Goal: Task Accomplishment & Management: Manage account settings

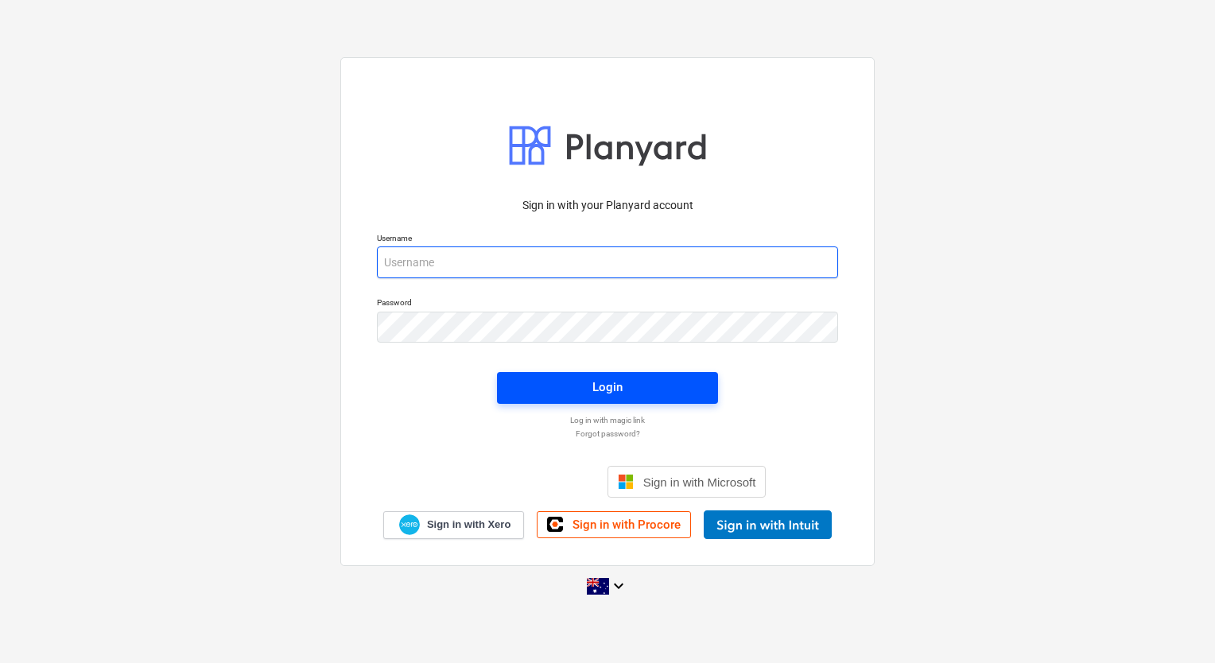
type input "[EMAIL_ADDRESS][DOMAIN_NAME]"
click at [584, 385] on span "Login" at bounding box center [607, 387] width 183 height 21
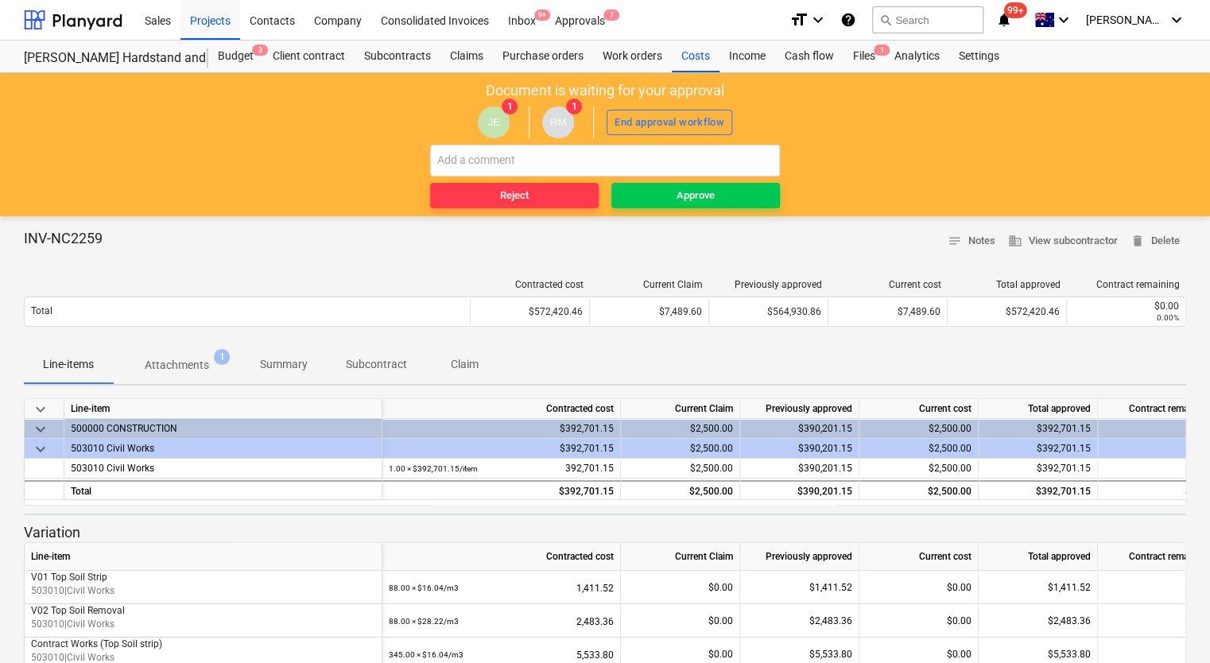
click at [165, 371] on p "Attachments" at bounding box center [177, 365] width 64 height 17
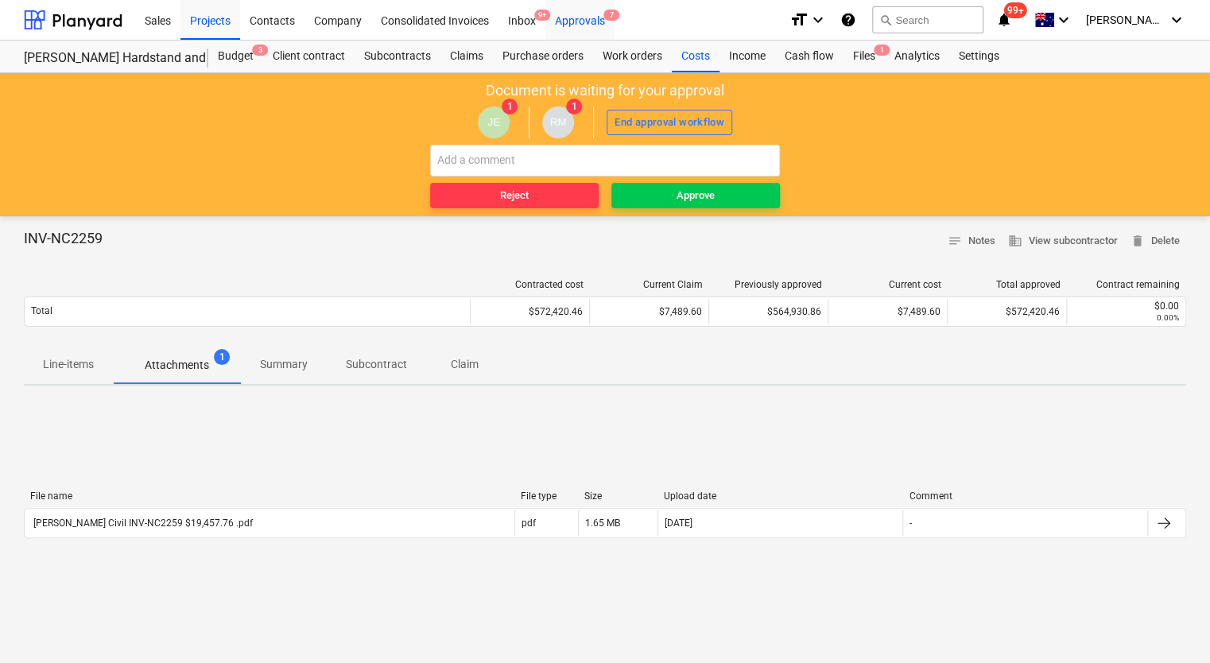
click at [585, 20] on div "Approvals 7" at bounding box center [579, 19] width 69 height 41
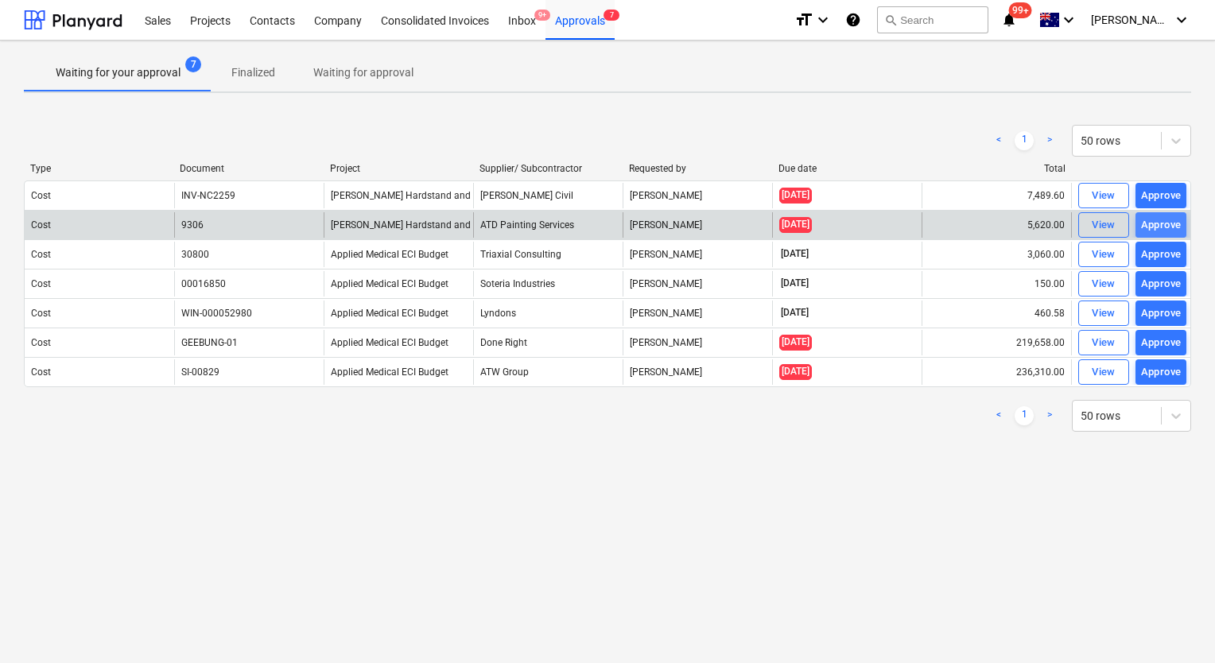
click at [1144, 221] on div "Approve" at bounding box center [1161, 225] width 41 height 18
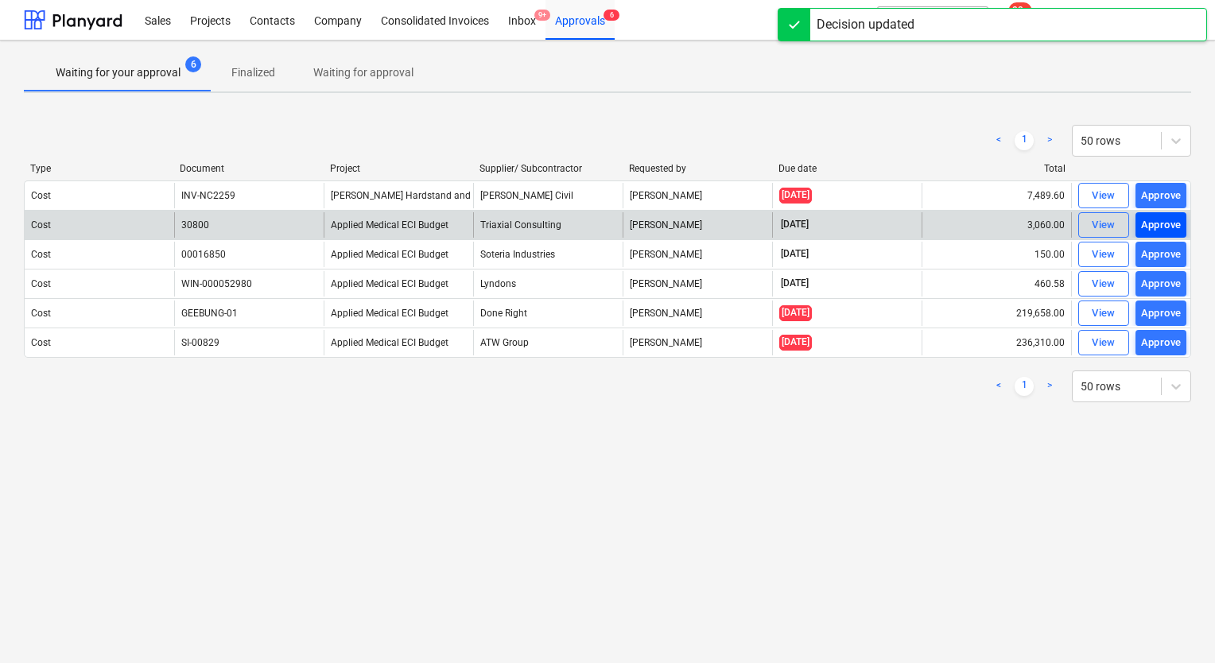
click at [1162, 218] on div "Approve" at bounding box center [1161, 225] width 41 height 18
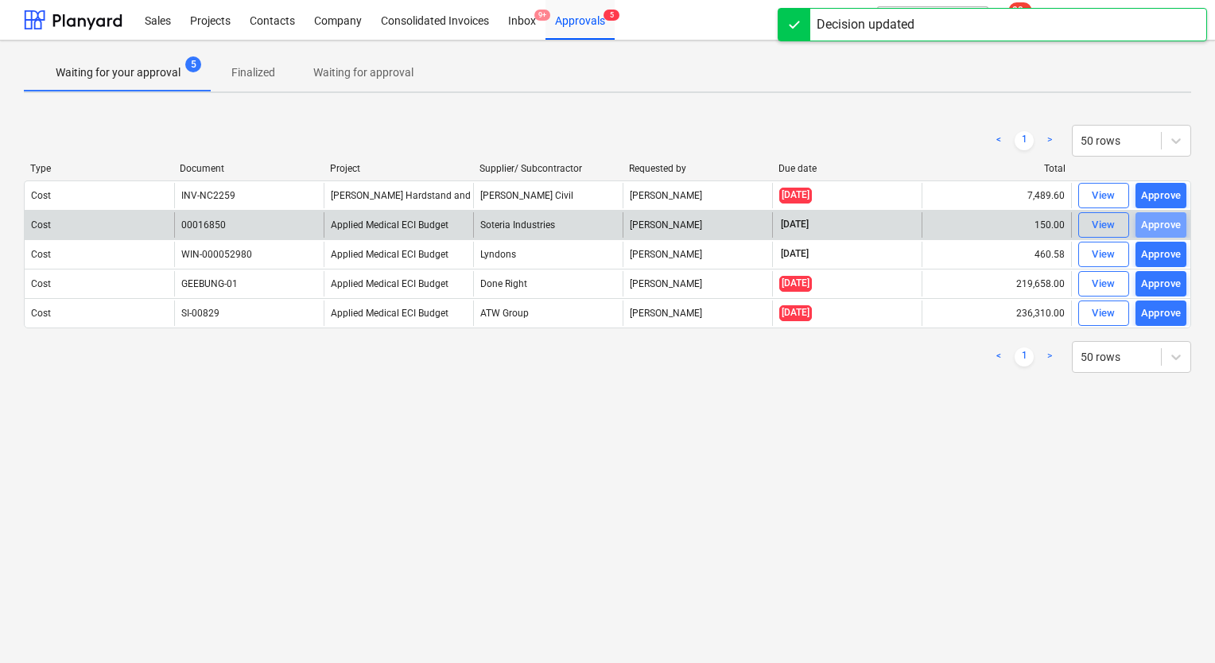
click at [1162, 218] on div "Approve" at bounding box center [1161, 225] width 41 height 18
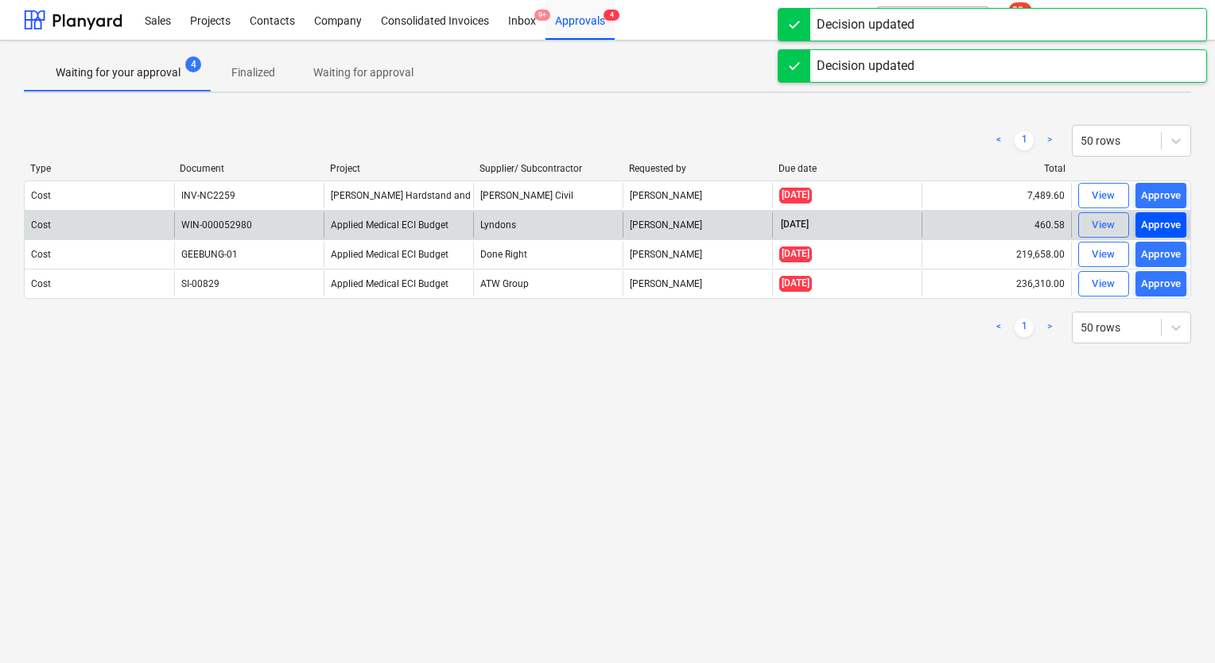
click at [1159, 224] on div "Approve" at bounding box center [1161, 225] width 41 height 18
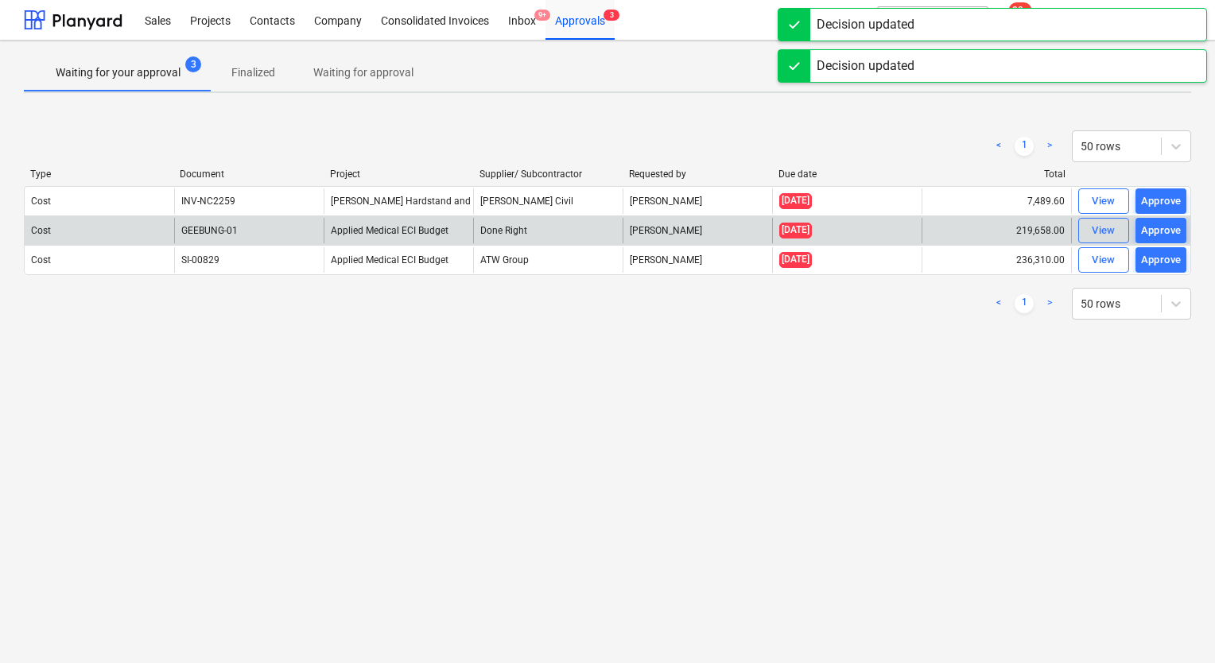
click at [1159, 224] on div "Approve" at bounding box center [1161, 231] width 41 height 18
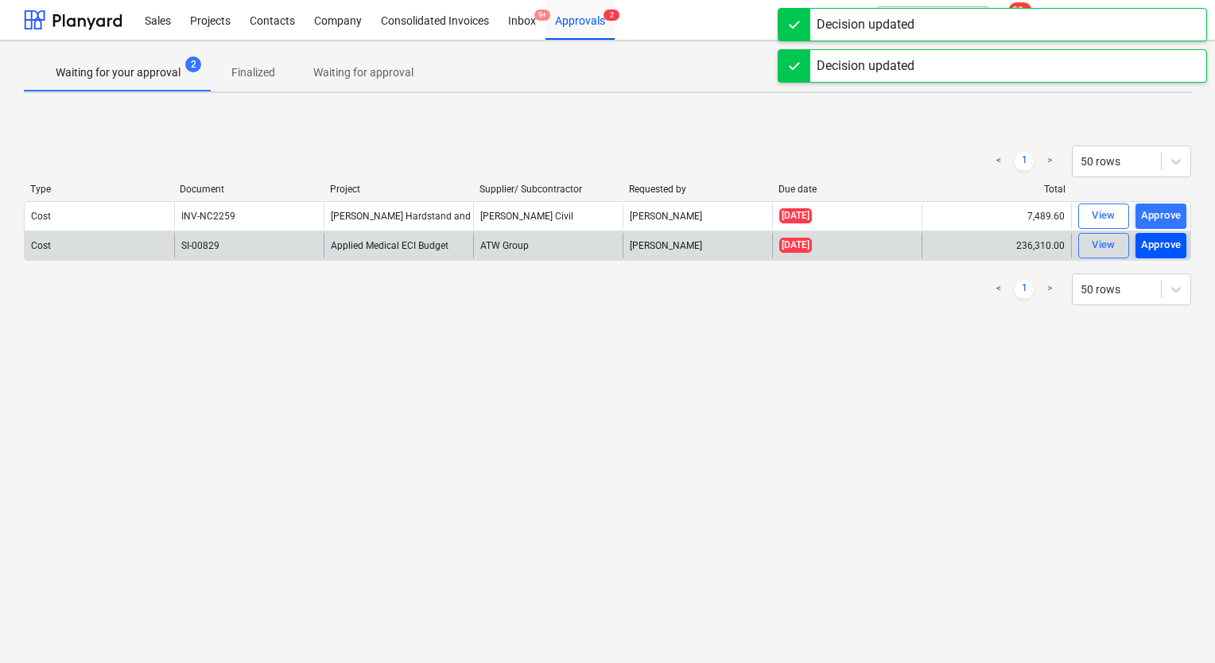
click at [1166, 242] on div "Approve" at bounding box center [1161, 245] width 41 height 18
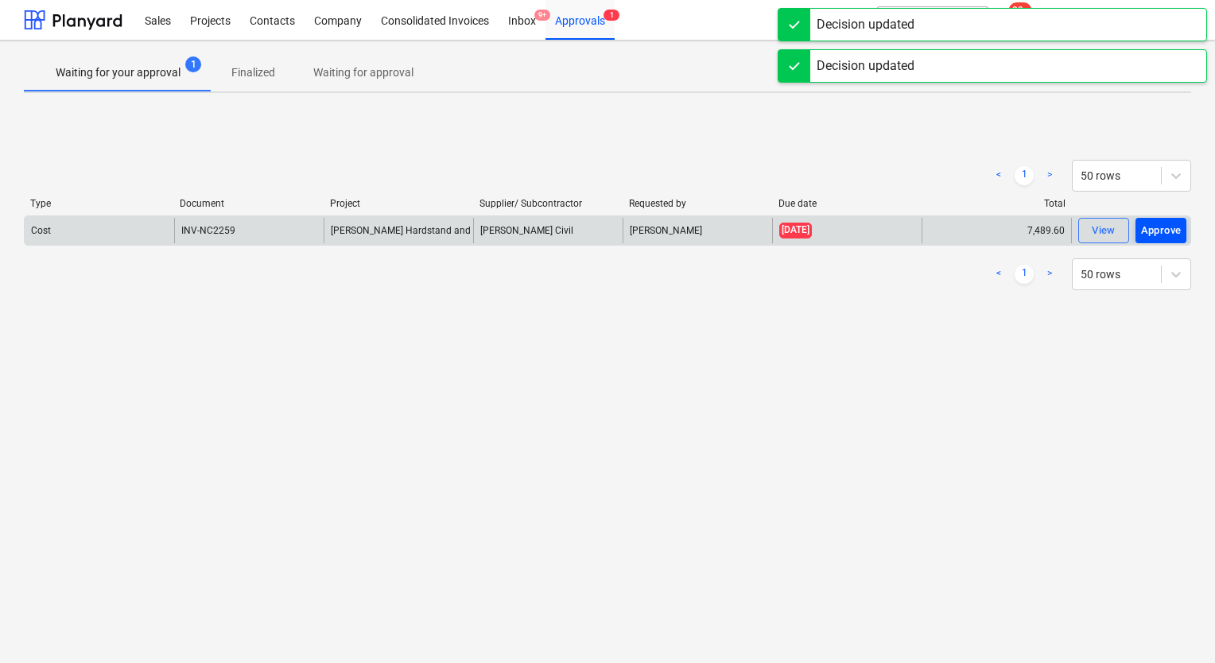
click at [1157, 227] on div "Approve" at bounding box center [1161, 231] width 41 height 18
